Goal: Task Accomplishment & Management: Manage account settings

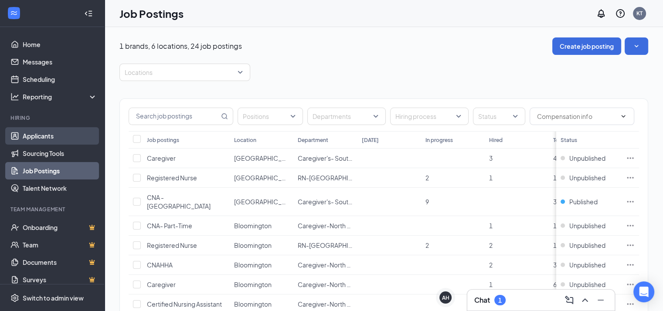
click at [30, 138] on link "Applicants" at bounding box center [60, 135] width 75 height 17
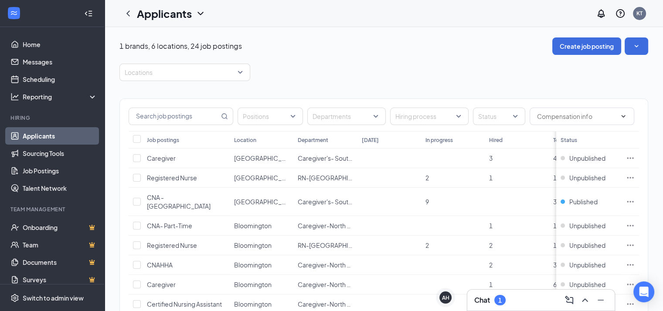
click at [30, 138] on link "Applicants" at bounding box center [60, 135] width 75 height 17
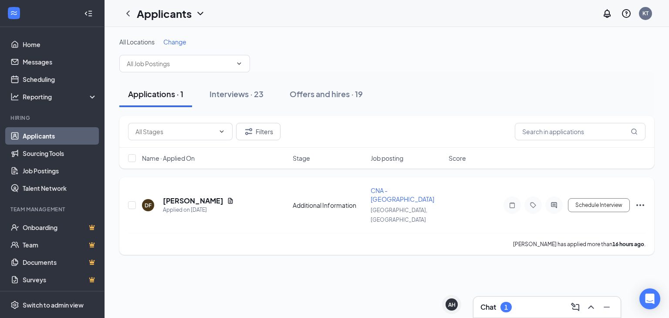
click at [299, 201] on div "Additional Information" at bounding box center [329, 205] width 73 height 9
click at [239, 196] on div "DF [PERSON_NAME] Applied on [DATE]" at bounding box center [215, 205] width 146 height 18
click at [233, 198] on icon "Document" at bounding box center [230, 201] width 5 height 6
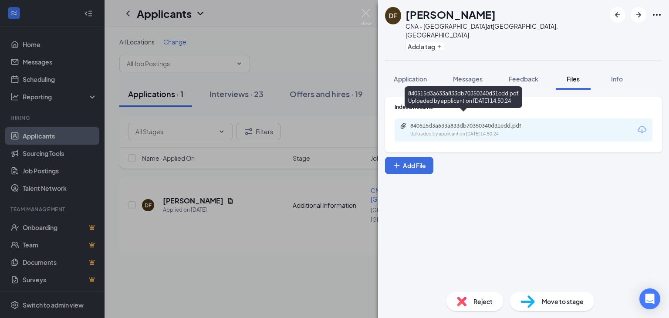
click at [455, 131] on div "Uploaded by applicant on [DATE] 14:50:24" at bounding box center [475, 134] width 131 height 7
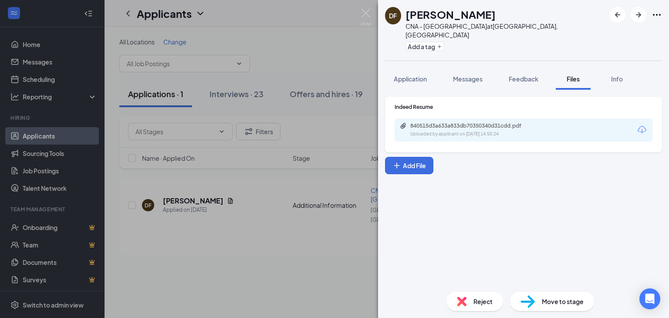
drag, startPoint x: 318, startPoint y: 203, endPoint x: 310, endPoint y: 192, distance: 14.0
click at [310, 192] on div "DF [PERSON_NAME] CNA - [GEOGRAPHIC_DATA] at [GEOGRAPHIC_DATA], [GEOGRAPHIC_DATA…" at bounding box center [334, 159] width 669 height 318
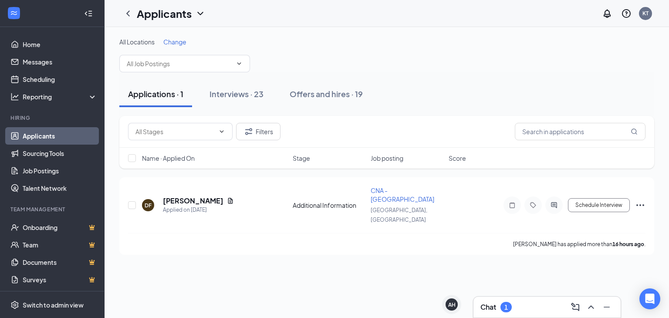
click at [310, 201] on div "Additional Information" at bounding box center [329, 205] width 73 height 9
click at [529, 305] on div "Chat 1" at bounding box center [547, 307] width 133 height 14
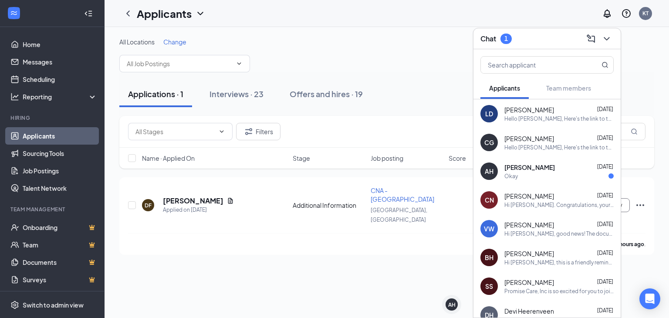
click at [537, 173] on div "Okay" at bounding box center [559, 176] width 109 height 7
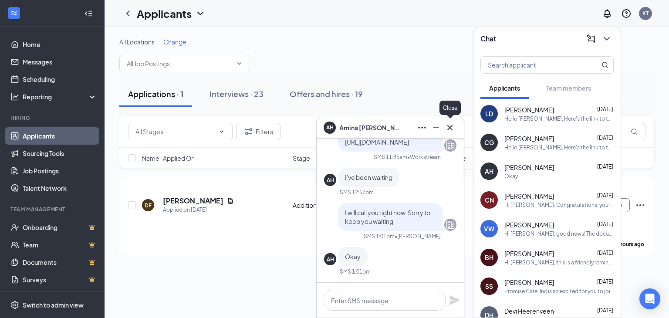
click at [451, 124] on icon "Cross" at bounding box center [450, 127] width 10 height 10
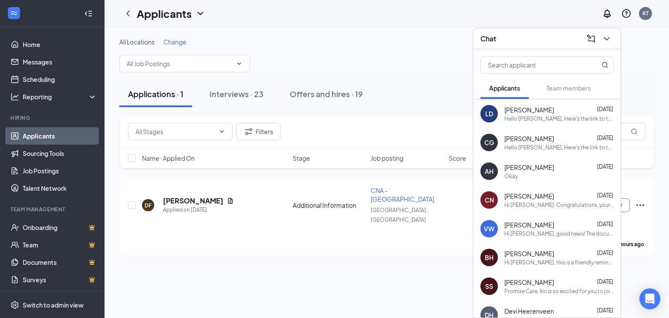
click at [415, 94] on div "Applications · 1 Interviews · 23 Offers and hires · 19" at bounding box center [386, 94] width 535 height 26
